Goal: Check status: Check status

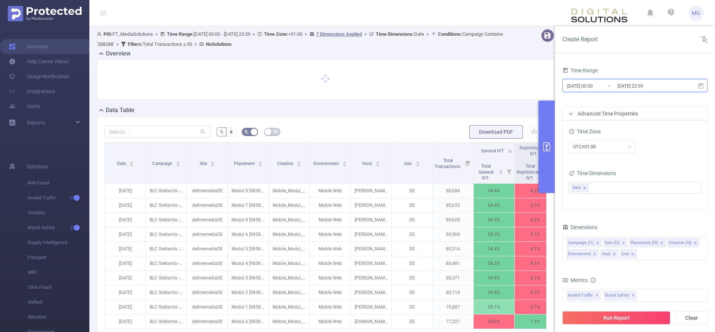
click at [700, 87] on icon at bounding box center [700, 86] width 7 height 7
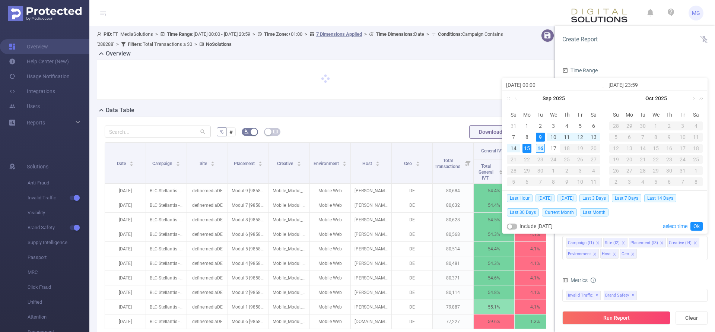
click at [542, 147] on div "16" at bounding box center [540, 148] width 9 height 9
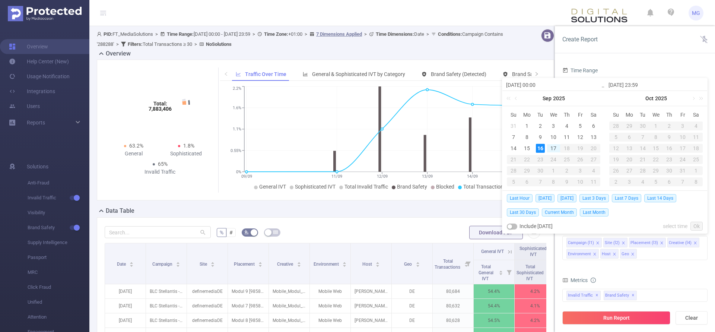
click at [543, 151] on div "16" at bounding box center [540, 148] width 9 height 9
type input "[DATE] 00:00"
type input "[DATE] 23:59"
type input "[DATE] 00:00"
type input "[DATE] 23:59"
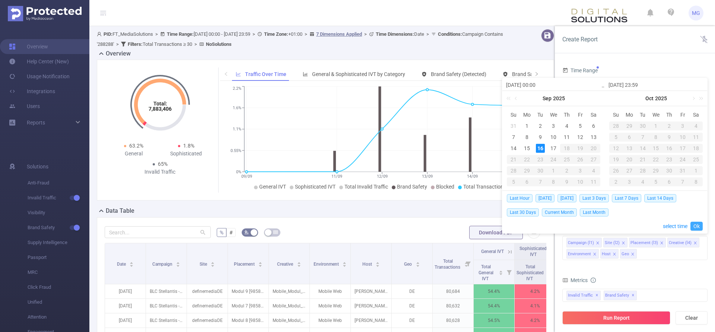
click at [696, 224] on link "Ok" at bounding box center [696, 225] width 12 height 9
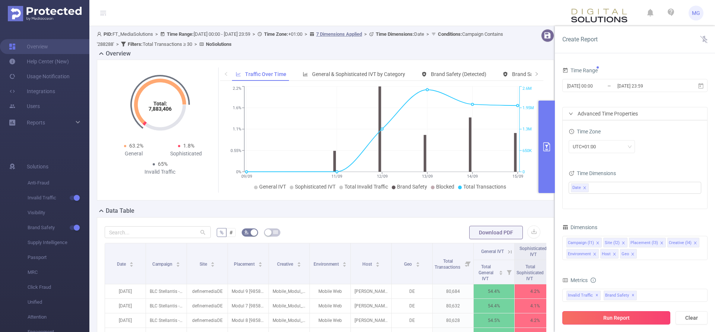
click at [605, 322] on button "Run Report" at bounding box center [616, 317] width 108 height 13
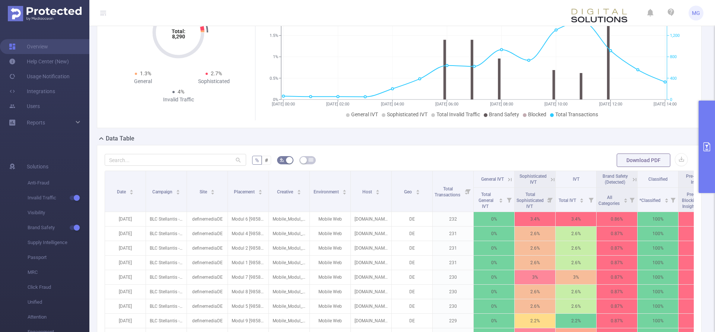
scroll to position [190, 0]
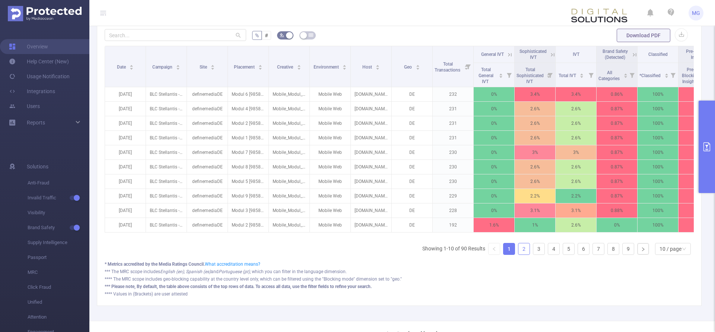
click at [524, 254] on link "2" at bounding box center [523, 248] width 11 height 11
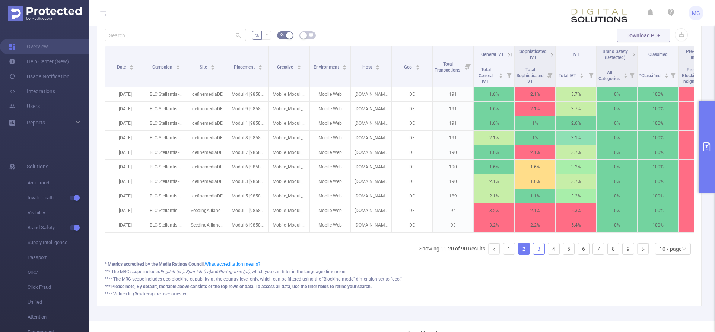
click at [535, 254] on link "3" at bounding box center [538, 248] width 11 height 11
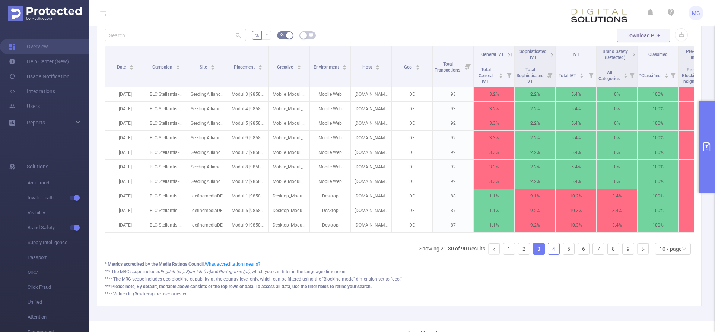
click at [556, 254] on link "4" at bounding box center [553, 248] width 11 height 11
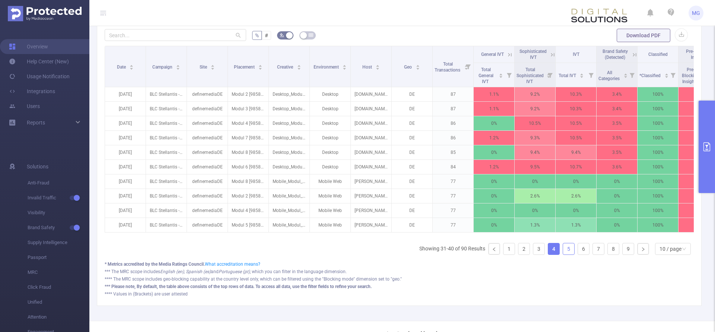
click at [571, 254] on link "5" at bounding box center [568, 248] width 11 height 11
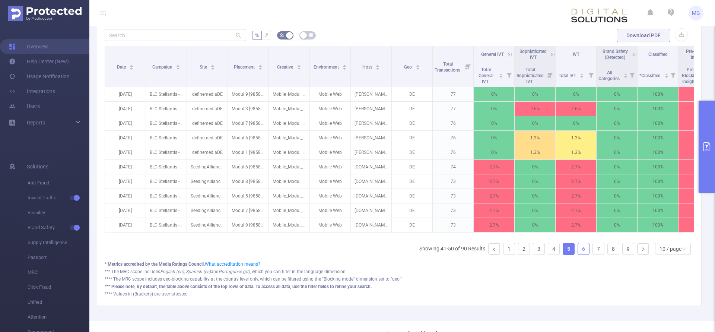
click at [585, 254] on link "6" at bounding box center [583, 248] width 11 height 11
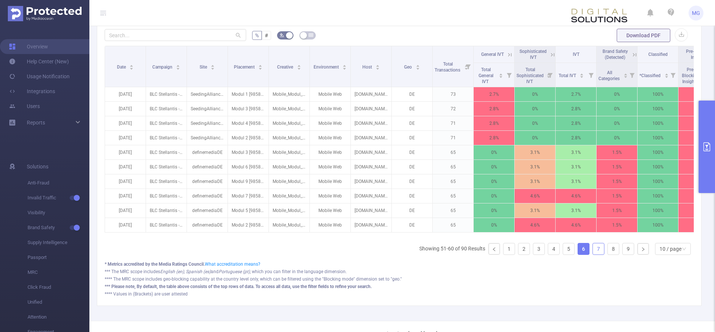
click at [597, 254] on link "7" at bounding box center [597, 248] width 11 height 11
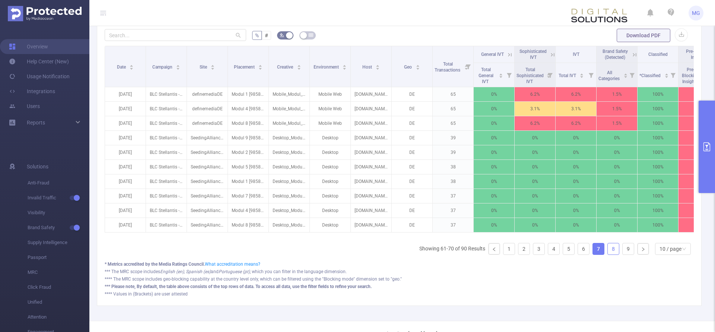
click at [614, 254] on link "8" at bounding box center [612, 248] width 11 height 11
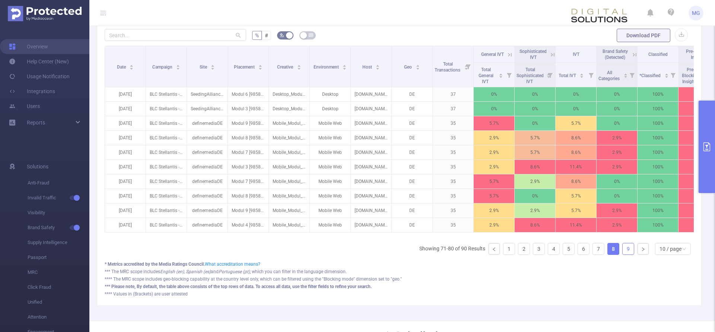
click at [631, 254] on link "9" at bounding box center [627, 248] width 11 height 11
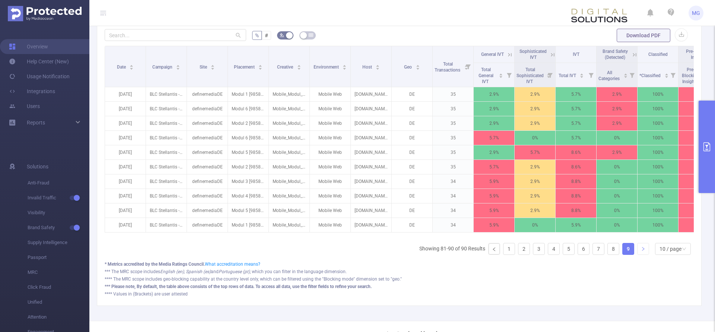
click at [646, 254] on link at bounding box center [642, 248] width 11 height 11
click at [494, 251] on icon "icon: left" at bounding box center [493, 249] width 2 height 4
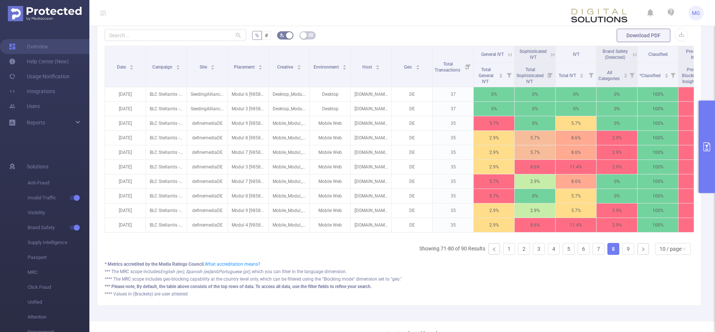
click at [515, 253] on ul "Showing 71-80 of 90 Results 1 2 3 4 5 6 7 8 9 10 / page" at bounding box center [556, 249] width 274 height 12
click at [507, 254] on link "1" at bounding box center [508, 248] width 11 height 11
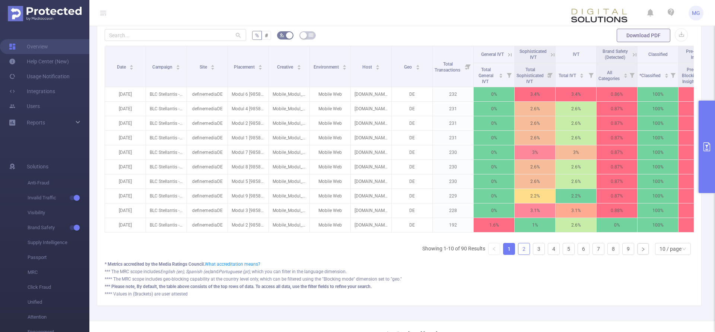
click at [523, 254] on link "2" at bounding box center [523, 248] width 11 height 11
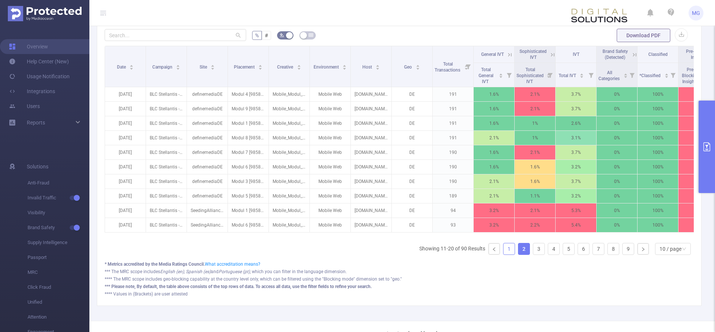
click at [507, 253] on link "1" at bounding box center [508, 248] width 11 height 11
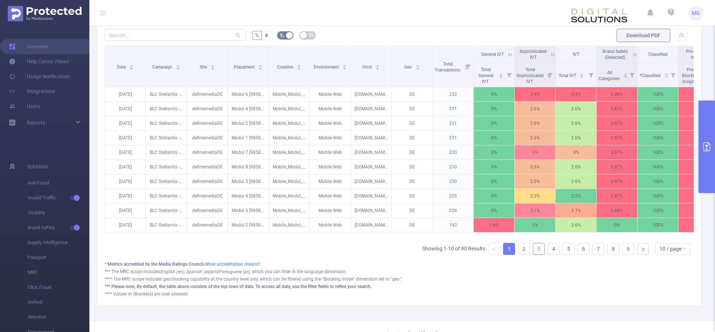
click at [544, 254] on link "3" at bounding box center [538, 248] width 11 height 11
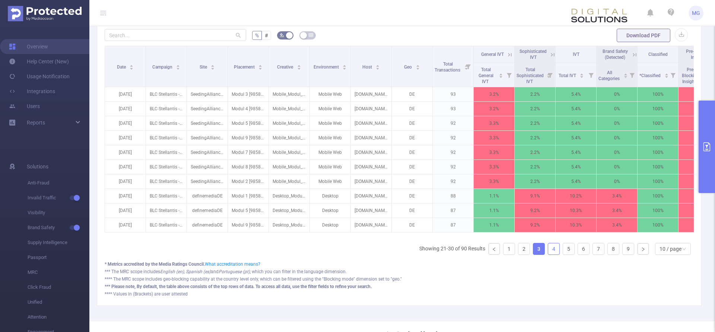
click at [552, 253] on link "4" at bounding box center [553, 248] width 11 height 11
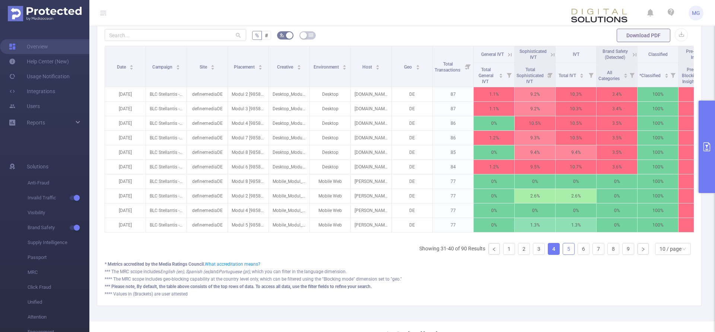
click at [569, 254] on link "5" at bounding box center [568, 248] width 11 height 11
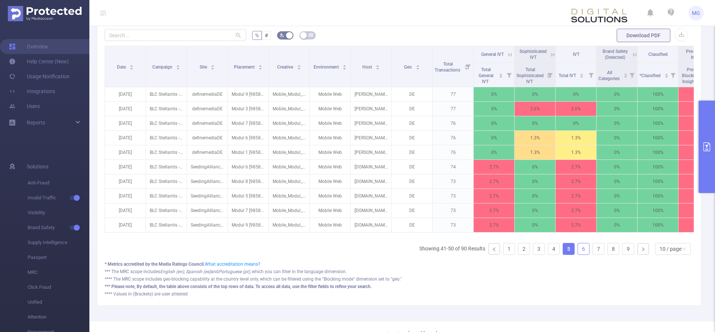
click at [588, 254] on link "6" at bounding box center [583, 248] width 11 height 11
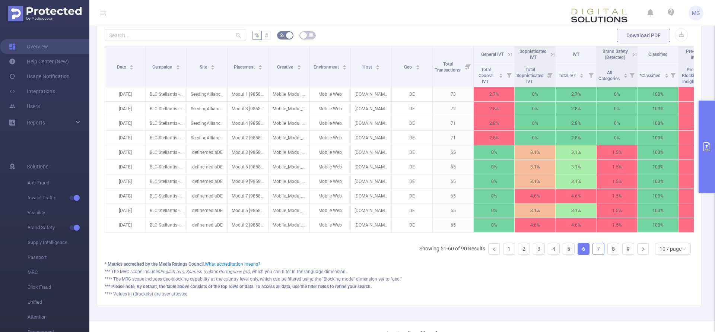
click at [596, 254] on link "7" at bounding box center [597, 248] width 11 height 11
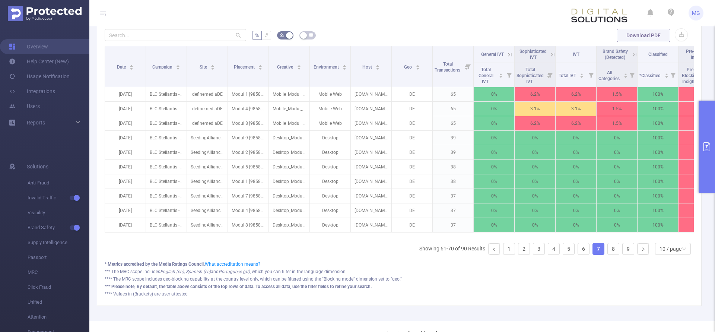
click at [606, 255] on ul "Showing 61-70 of 90 Results 1 2 3 4 5 6 7 8 9 10 / page" at bounding box center [556, 249] width 274 height 12
click at [607, 254] on link "8" at bounding box center [612, 248] width 11 height 11
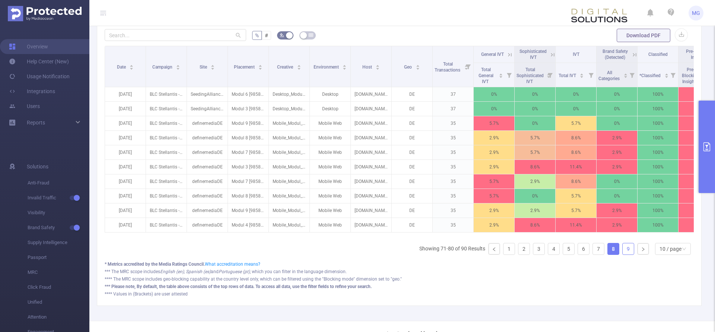
click at [625, 254] on link "9" at bounding box center [627, 248] width 11 height 11
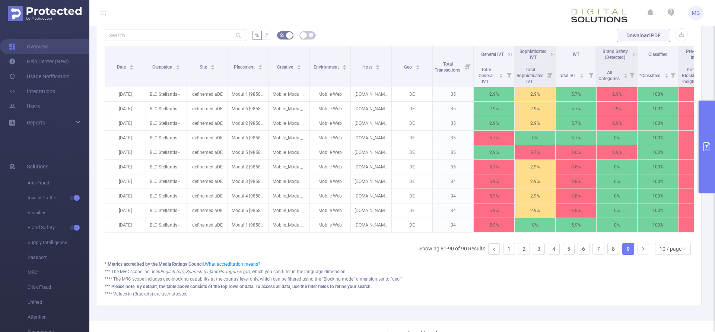
click at [638, 255] on ul "Showing 81-90 of 90 Results 1 2 3 4 5 6 7 8 9 10 / page" at bounding box center [556, 249] width 274 height 12
click at [642, 251] on icon "icon: right" at bounding box center [642, 248] width 4 height 4
click at [677, 254] on div "10 / page" at bounding box center [670, 248] width 22 height 11
click at [472, 261] on div "Date Campaign Site Placement Creative Environment Host Geo Total Transactions G…" at bounding box center [399, 153] width 589 height 215
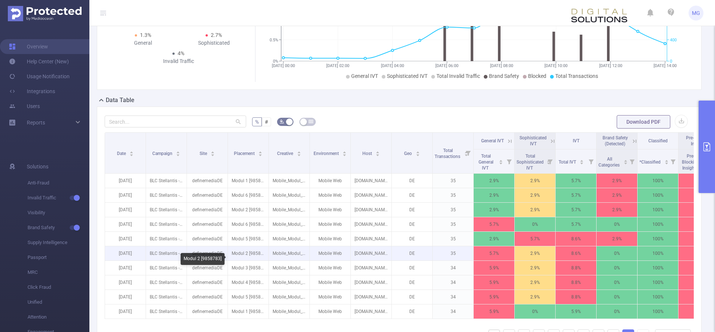
scroll to position [0, 0]
